Goal: Find contact information: Find contact information

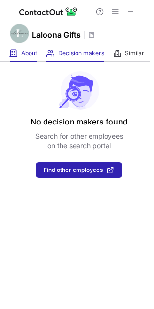
click at [21, 54] on div "About About Company" at bounding box center [24, 53] width 28 height 16
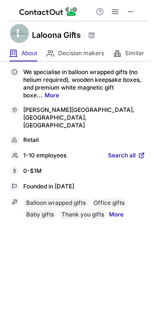
click at [59, 111] on div "[PERSON_NAME][GEOGRAPHIC_DATA], [GEOGRAPHIC_DATA], [GEOGRAPHIC_DATA]" at bounding box center [78, 117] width 136 height 24
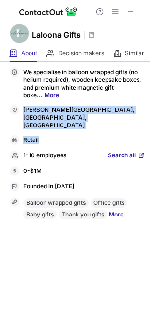
drag, startPoint x: 23, startPoint y: 111, endPoint x: 109, endPoint y: 118, distance: 86.9
click at [109, 118] on div "We specialise in balloon wrapped gifts (no helium required), wooden keepsake bo…" at bounding box center [78, 143] width 136 height 152
click at [79, 115] on div "We specialise in balloon wrapped gifts (no helium required), wooden keepsake bo…" at bounding box center [78, 143] width 136 height 152
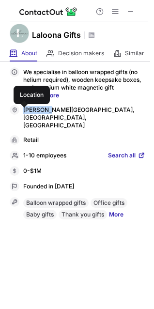
drag, startPoint x: 22, startPoint y: 111, endPoint x: 70, endPoint y: 111, distance: 48.4
click at [54, 110] on div "[PERSON_NAME][GEOGRAPHIC_DATA], [GEOGRAPHIC_DATA], [GEOGRAPHIC_DATA]" at bounding box center [78, 117] width 136 height 24
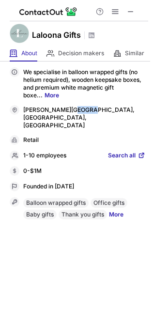
drag, startPoint x: 70, startPoint y: 111, endPoint x: 88, endPoint y: 112, distance: 17.9
click at [84, 112] on div "[PERSON_NAME][GEOGRAPHIC_DATA], [GEOGRAPHIC_DATA], [GEOGRAPHIC_DATA]" at bounding box center [84, 117] width 122 height 23
drag, startPoint x: 88, startPoint y: 112, endPoint x: 104, endPoint y: 112, distance: 16.0
click at [104, 112] on div "[PERSON_NAME][GEOGRAPHIC_DATA], [GEOGRAPHIC_DATA], [GEOGRAPHIC_DATA]" at bounding box center [84, 117] width 122 height 23
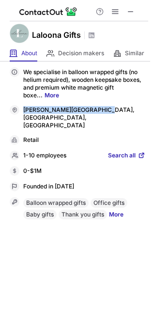
drag, startPoint x: 23, startPoint y: 108, endPoint x: 96, endPoint y: 107, distance: 73.1
click at [96, 107] on div "[PERSON_NAME][GEOGRAPHIC_DATA], [GEOGRAPHIC_DATA], [GEOGRAPHIC_DATA]" at bounding box center [84, 117] width 122 height 23
copy div "[PERSON_NAME][GEOGRAPHIC_DATA], [GEOGRAPHIC_DATA], [GEOGRAPHIC_DATA]"
